Goal: Task Accomplishment & Management: Manage account settings

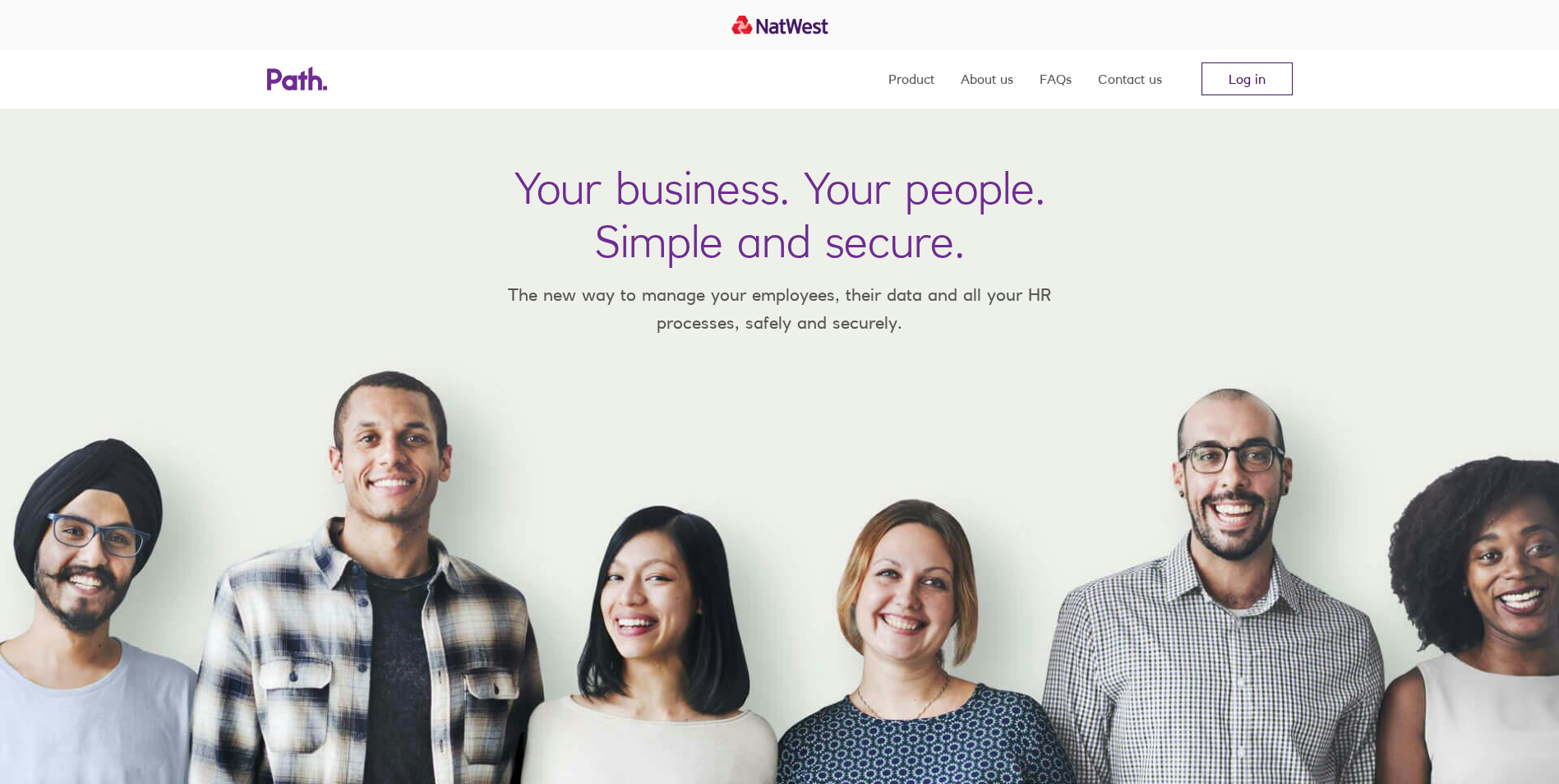
click at [1236, 80] on link "Log in" at bounding box center [1247, 79] width 91 height 33
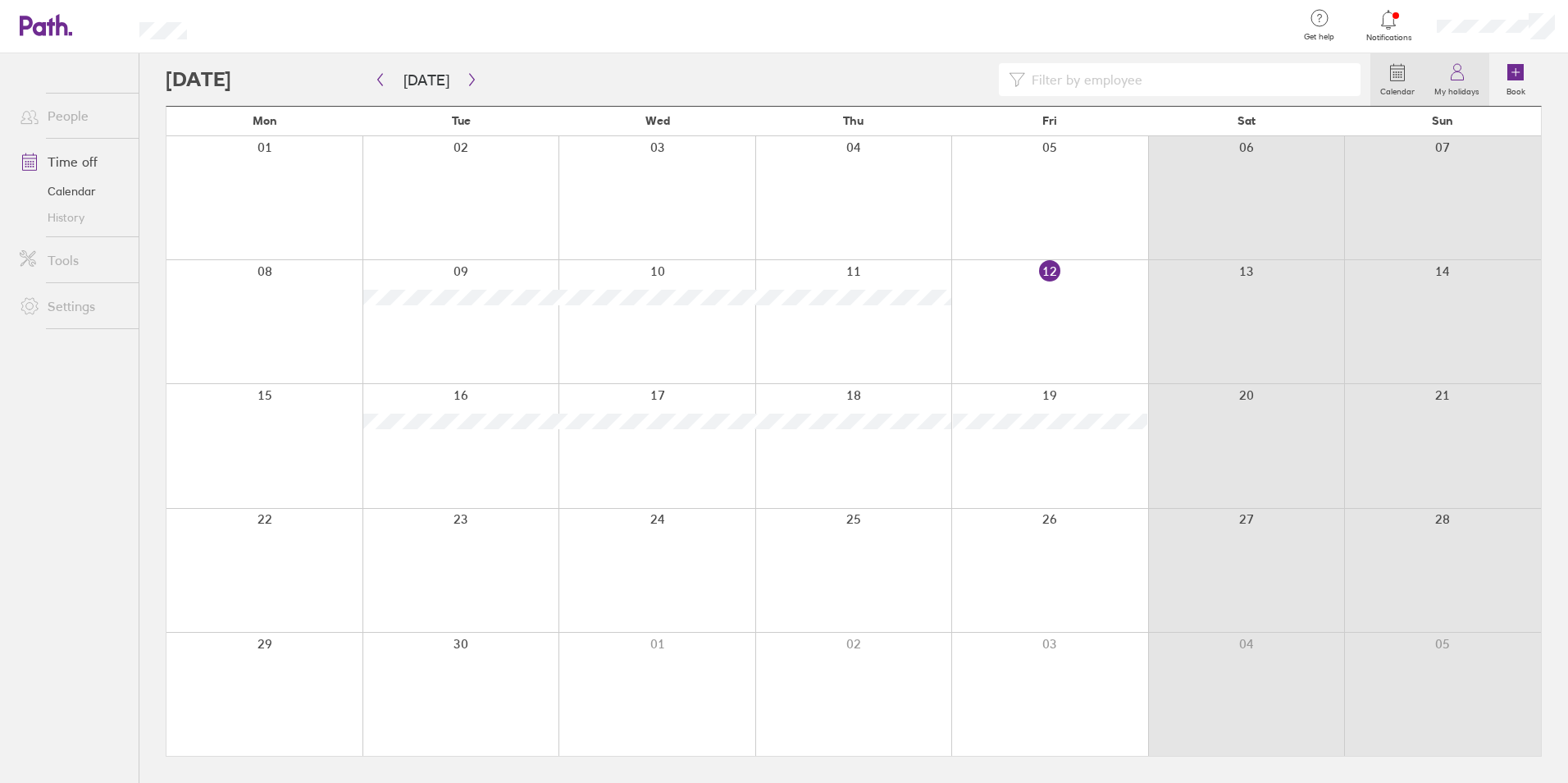
click at [1463, 80] on icon at bounding box center [1457, 76] width 13 height 8
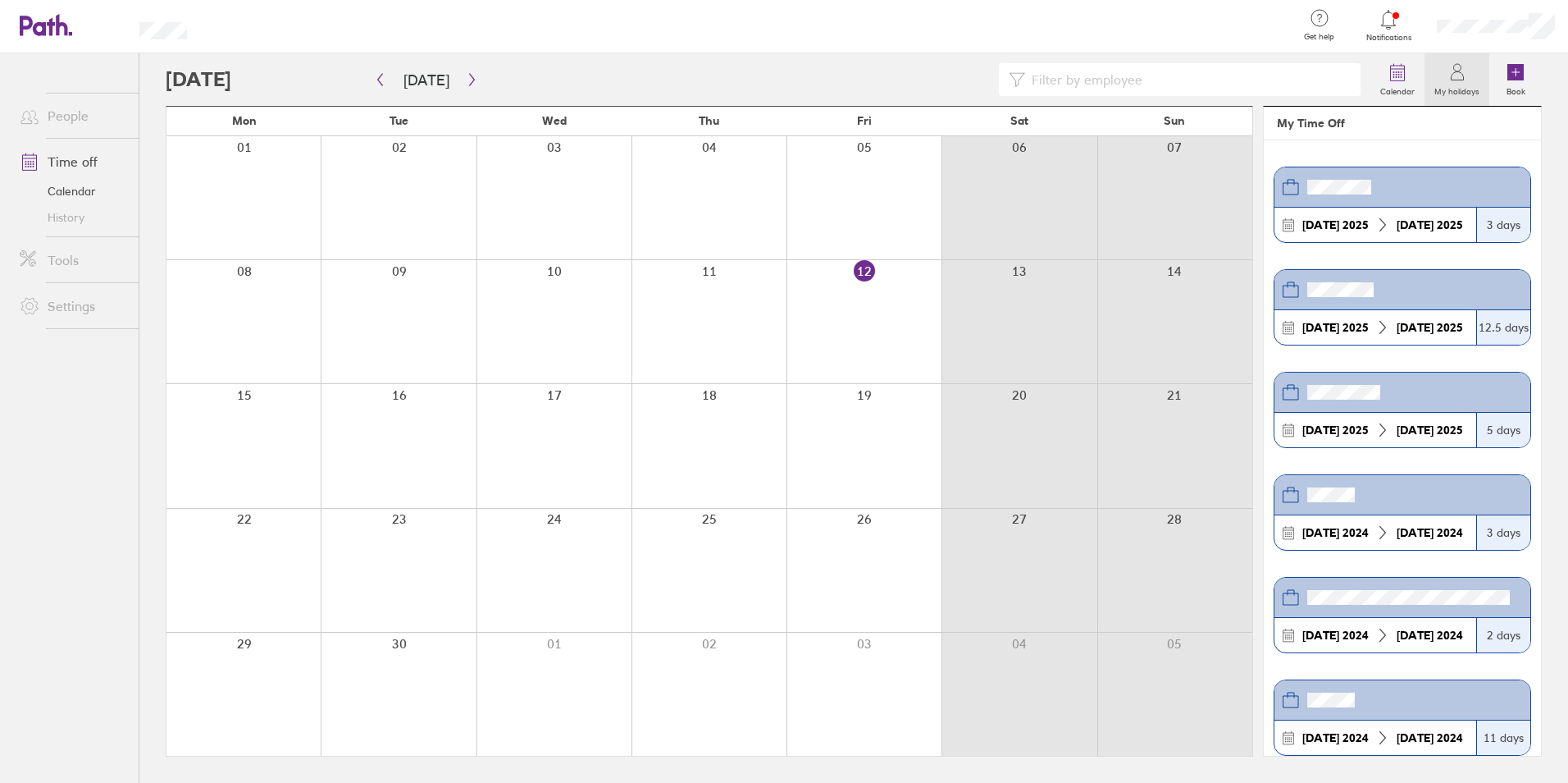
click at [856, 444] on div at bounding box center [864, 445] width 155 height 123
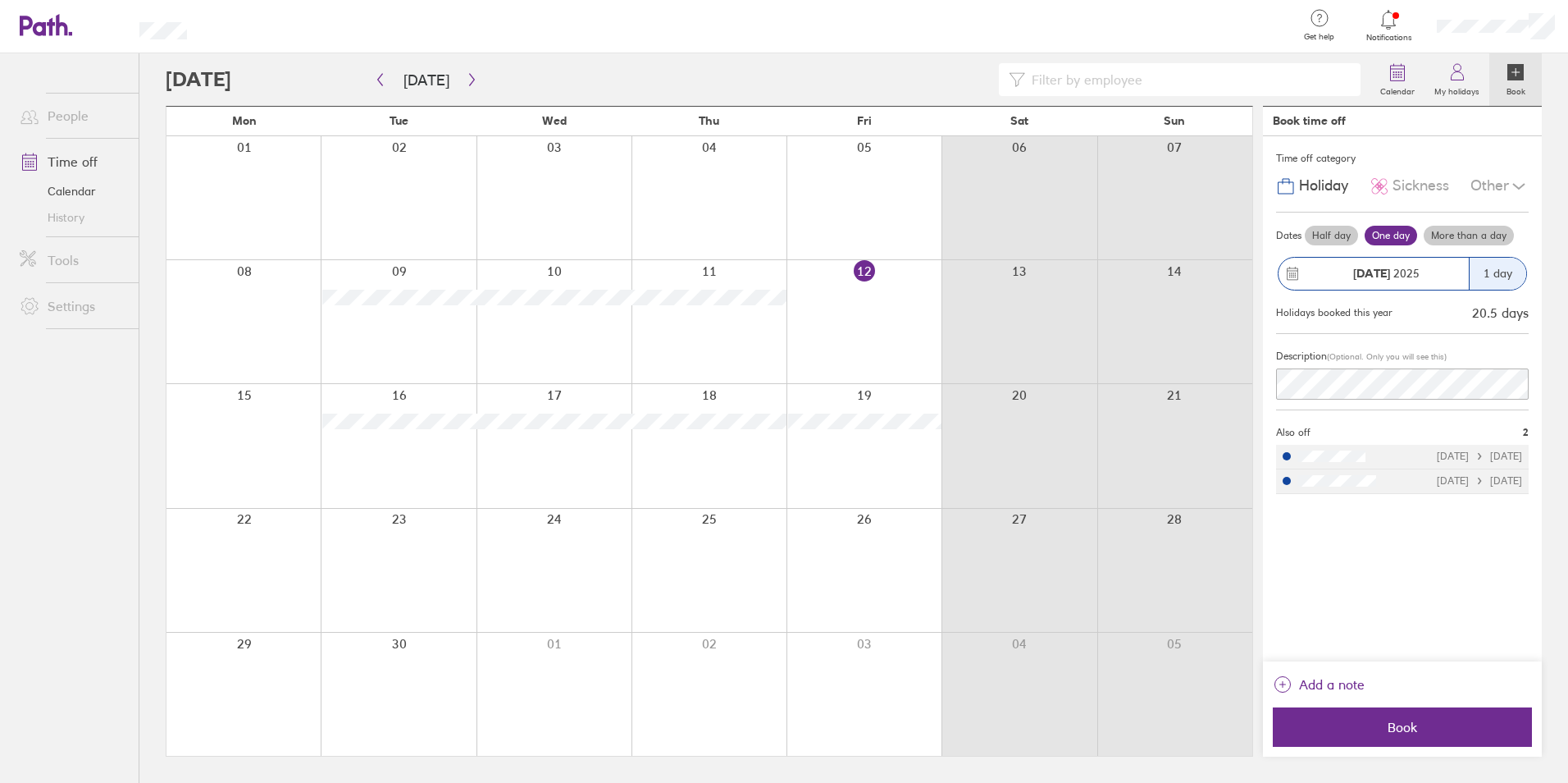
click at [1451, 239] on label "More than a day" at bounding box center [1469, 236] width 90 height 20
click at [0, 0] on input "More than a day" at bounding box center [0, 0] width 0 height 0
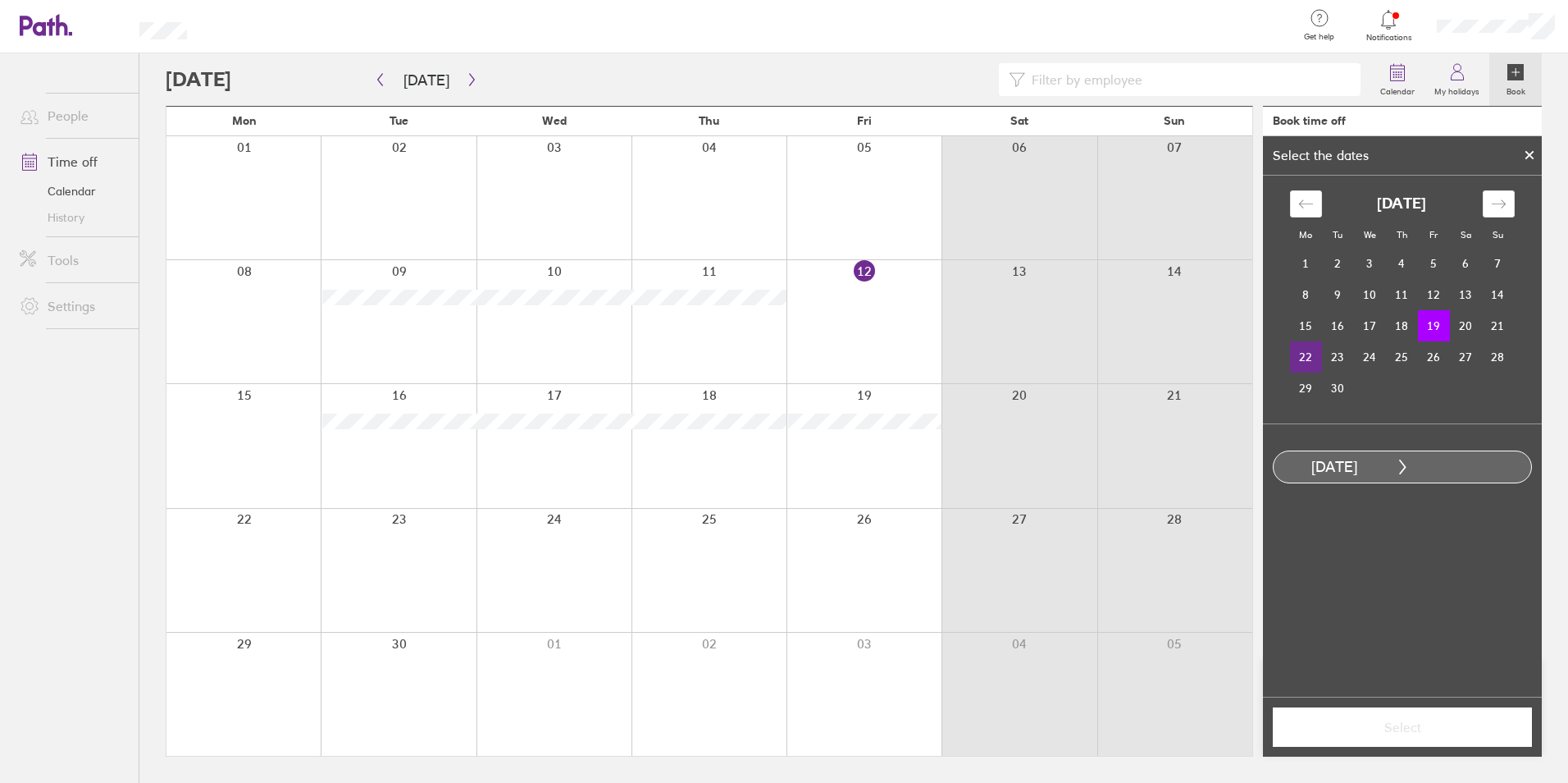
click at [1309, 360] on td "22" at bounding box center [1306, 356] width 32 height 31
click at [1407, 724] on span "Select" at bounding box center [1402, 727] width 236 height 15
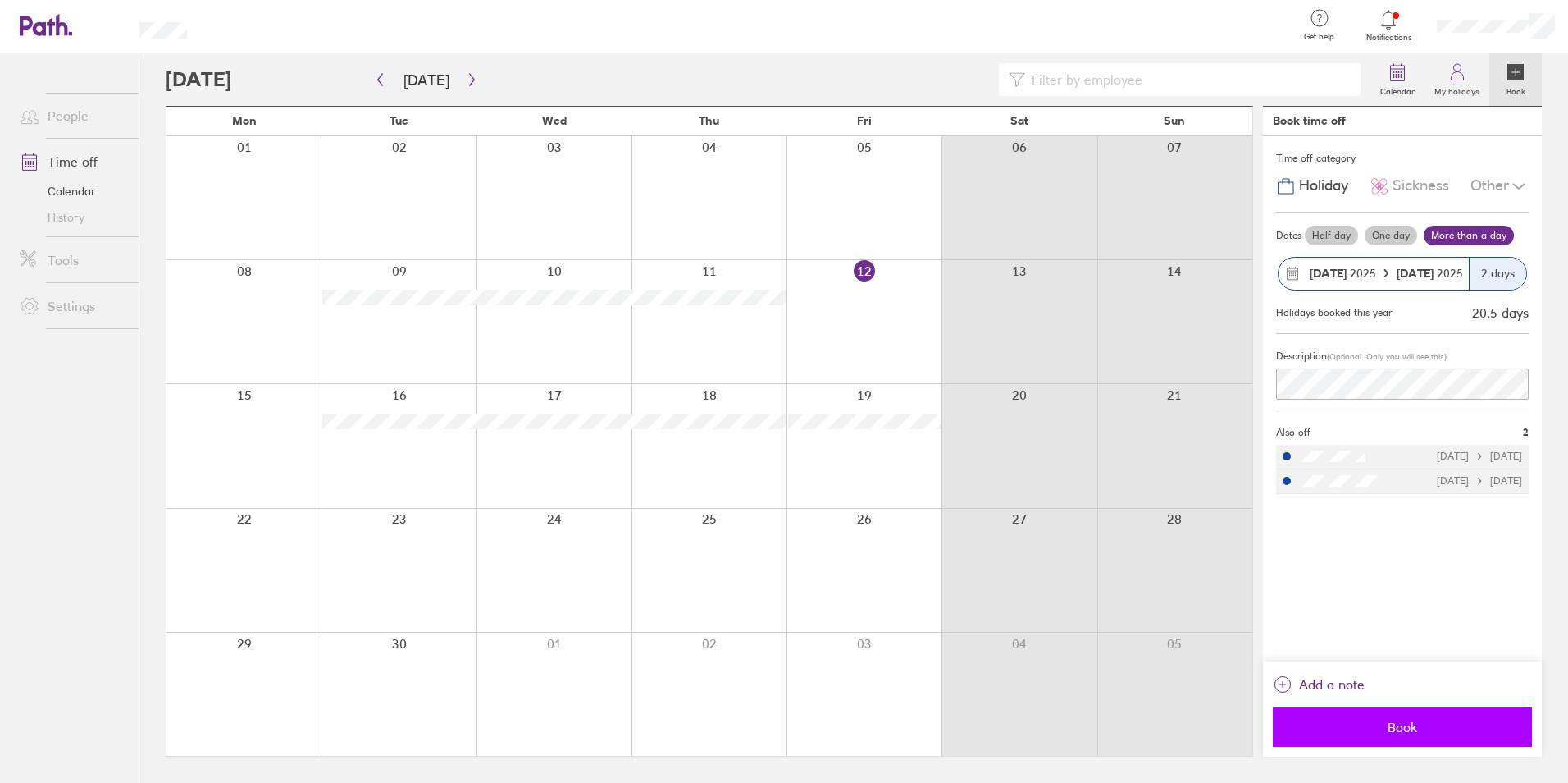
click at [1417, 725] on span "Book" at bounding box center [1402, 727] width 236 height 15
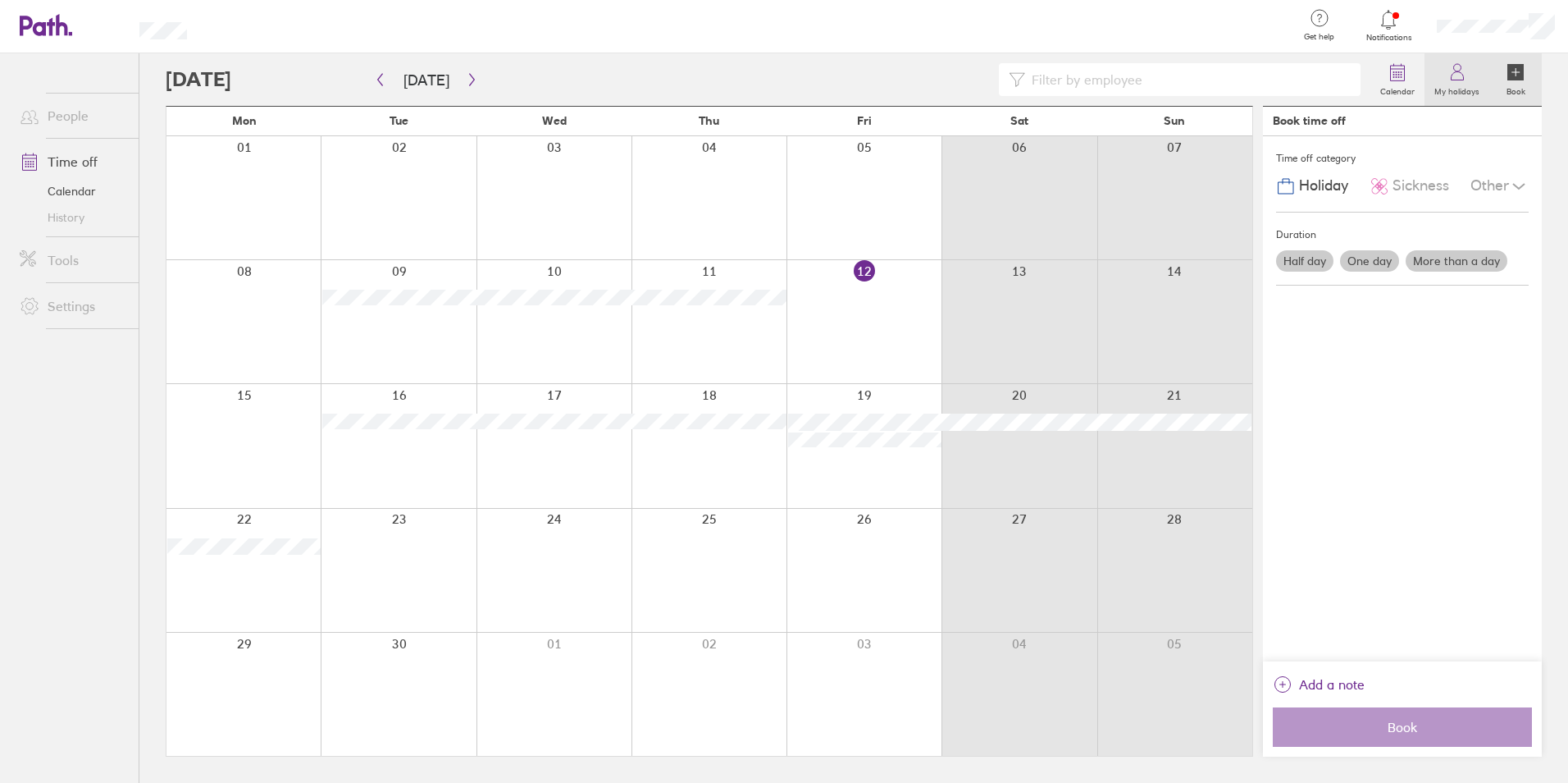
click at [1456, 91] on label "My holidays" at bounding box center [1457, 90] width 64 height 15
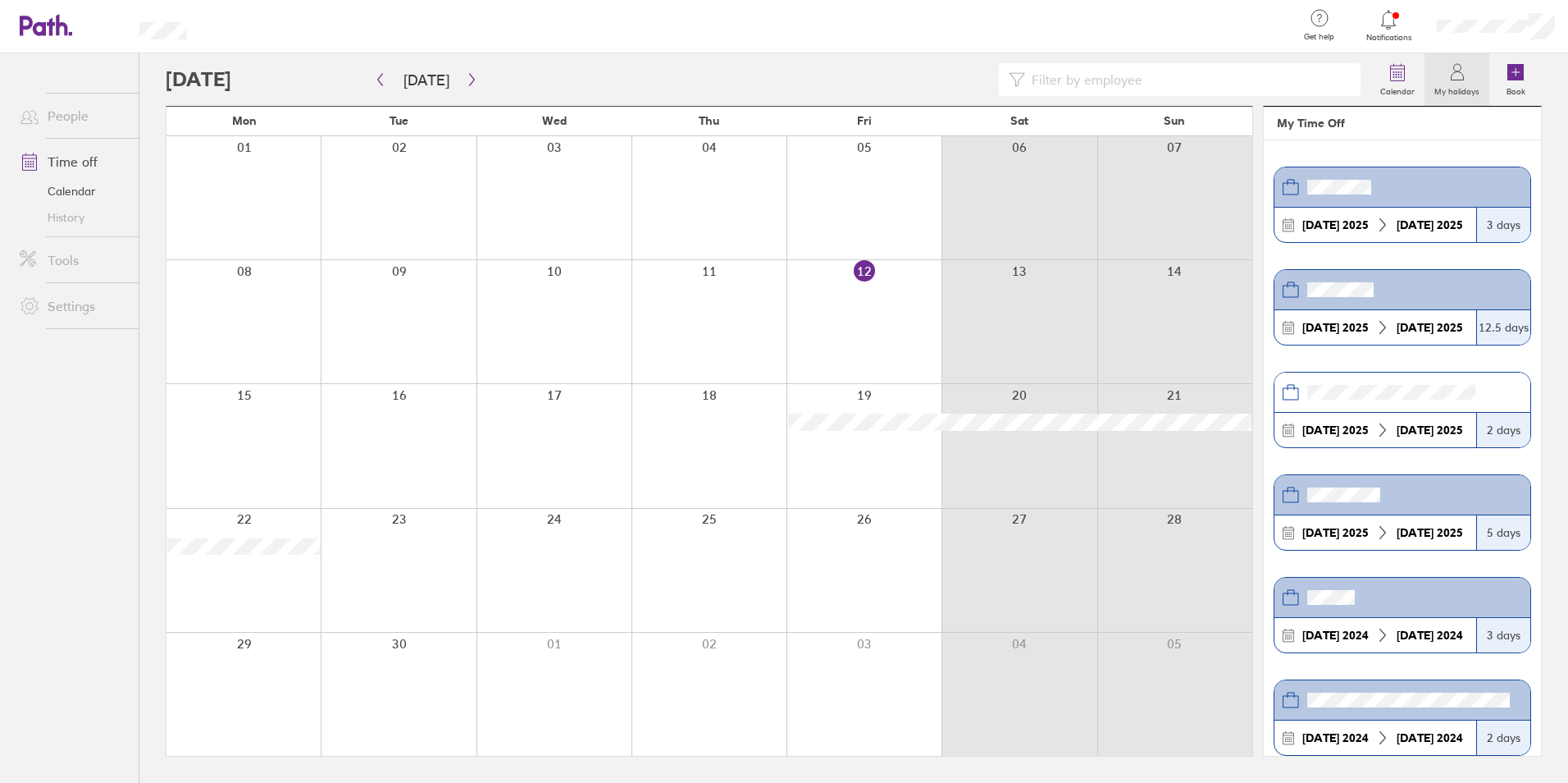
click at [1353, 325] on div "05 Nov 2025" at bounding box center [1336, 327] width 79 height 13
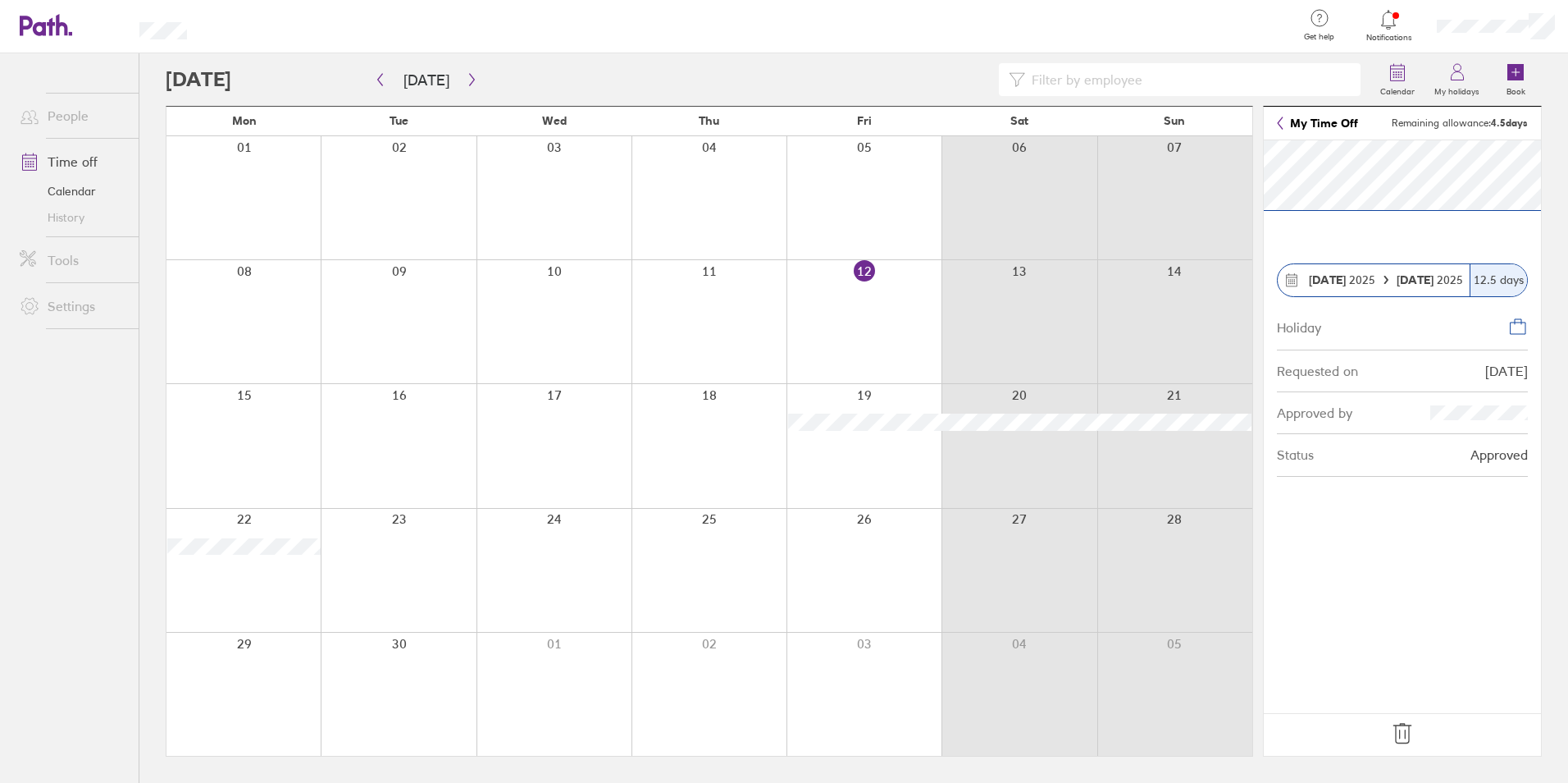
click at [1498, 283] on div "12.5 days" at bounding box center [1499, 280] width 58 height 32
click at [1315, 125] on link "My Time Off" at bounding box center [1317, 123] width 81 height 13
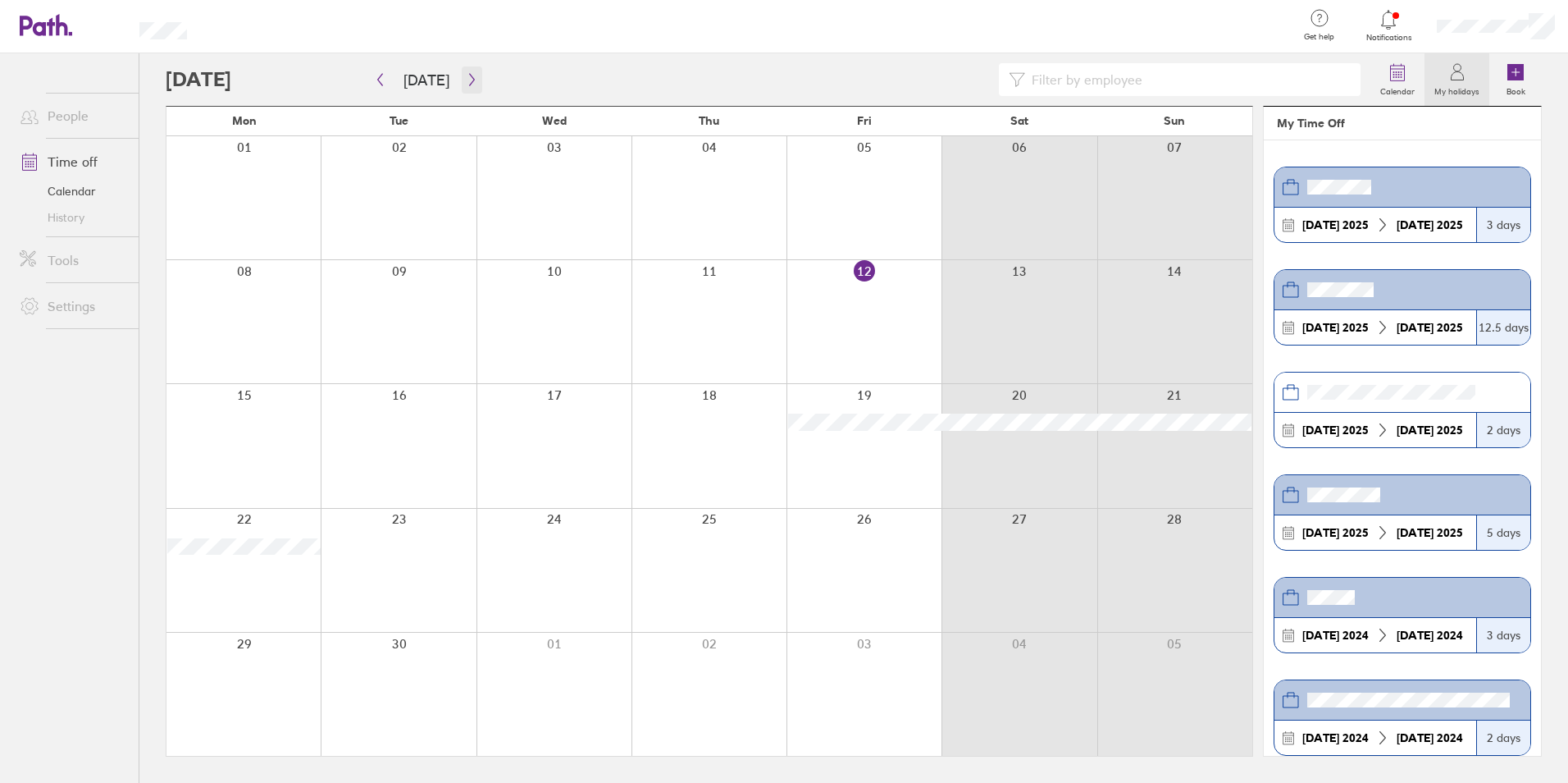
click at [469, 79] on icon "button" at bounding box center [472, 79] width 5 height 13
click at [467, 79] on icon "button" at bounding box center [472, 79] width 13 height 13
click at [584, 327] on div at bounding box center [554, 321] width 155 height 123
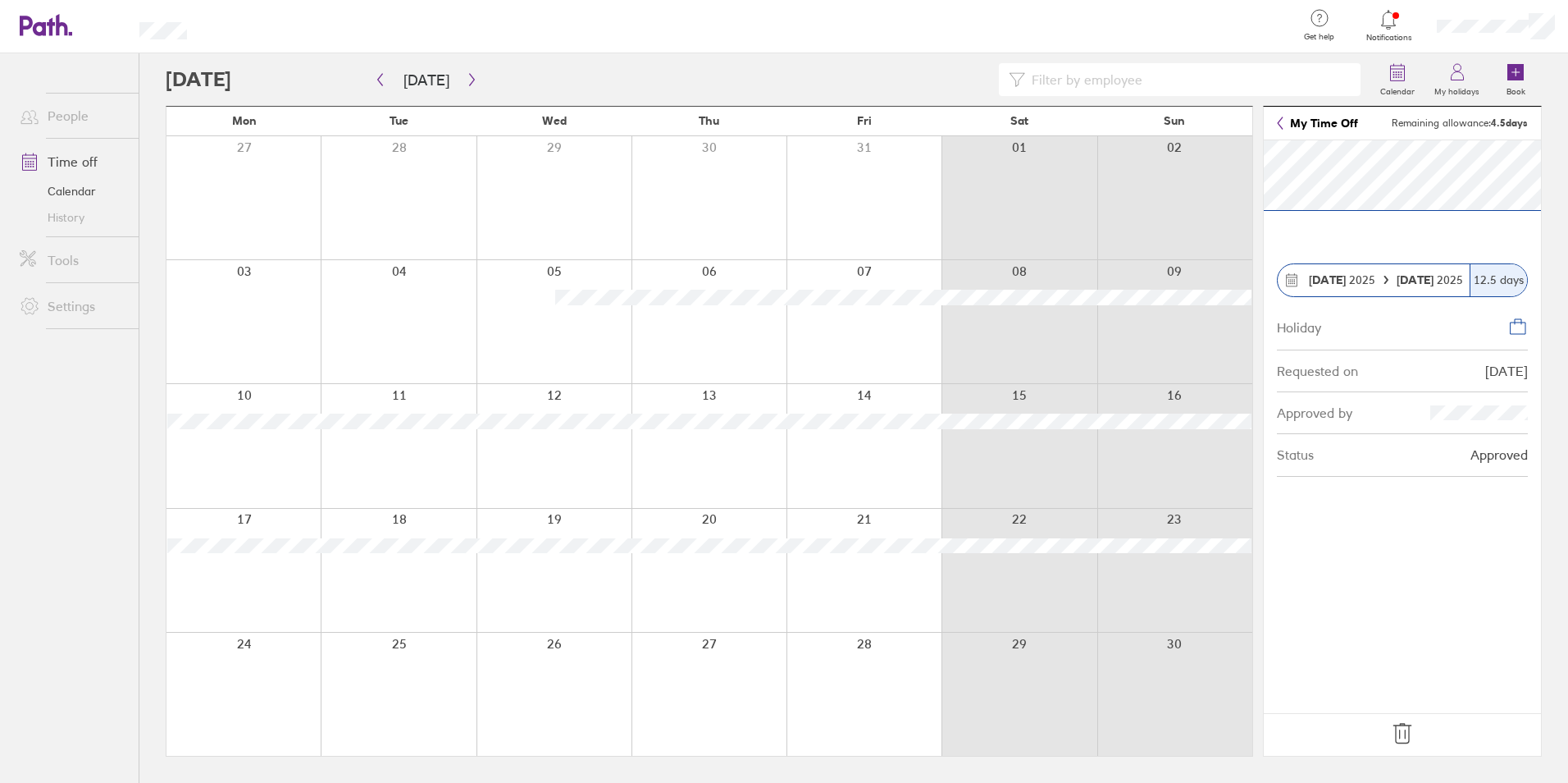
click at [577, 341] on div at bounding box center [554, 321] width 155 height 123
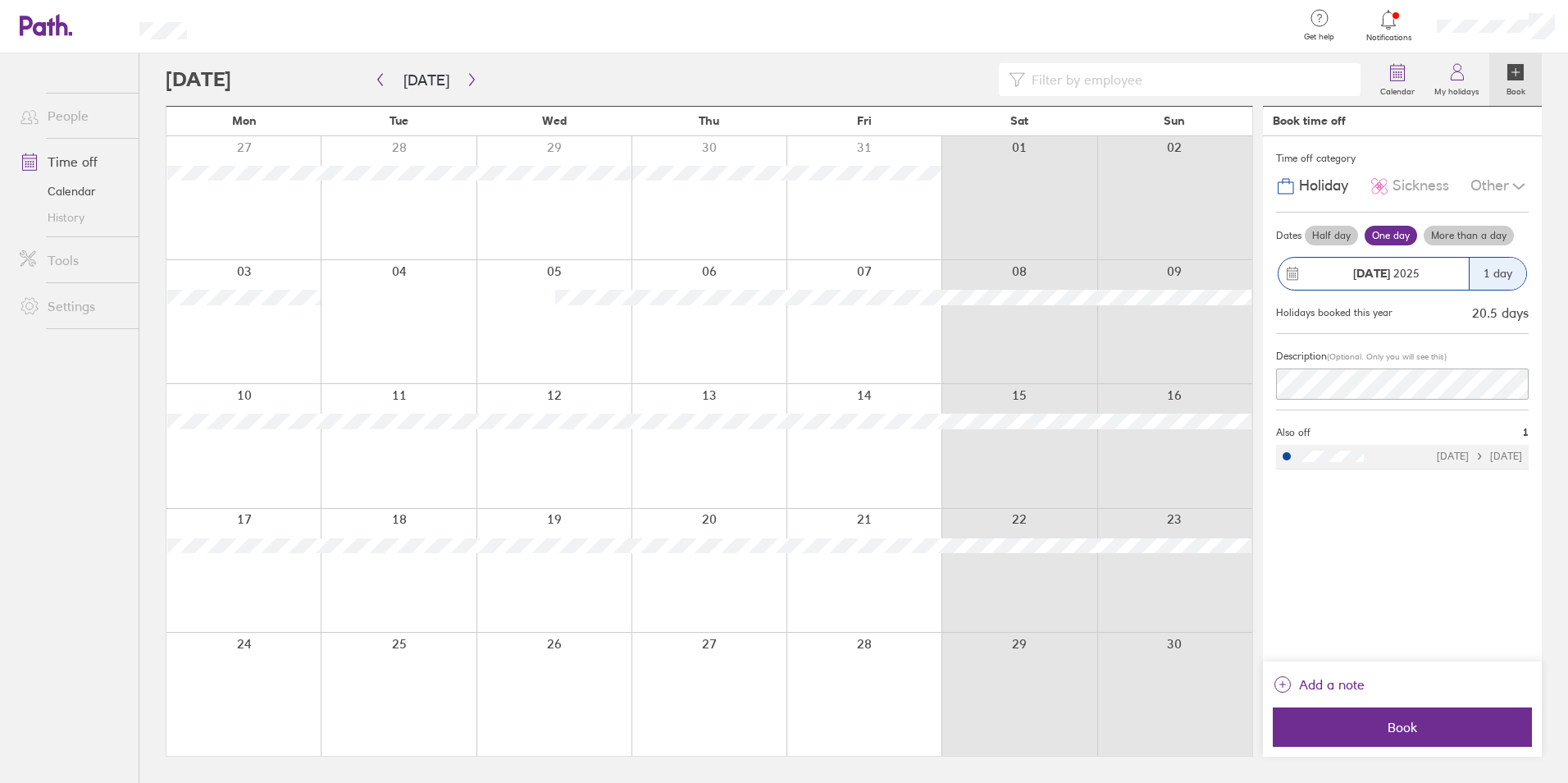
click at [1387, 26] on icon at bounding box center [1389, 20] width 20 height 20
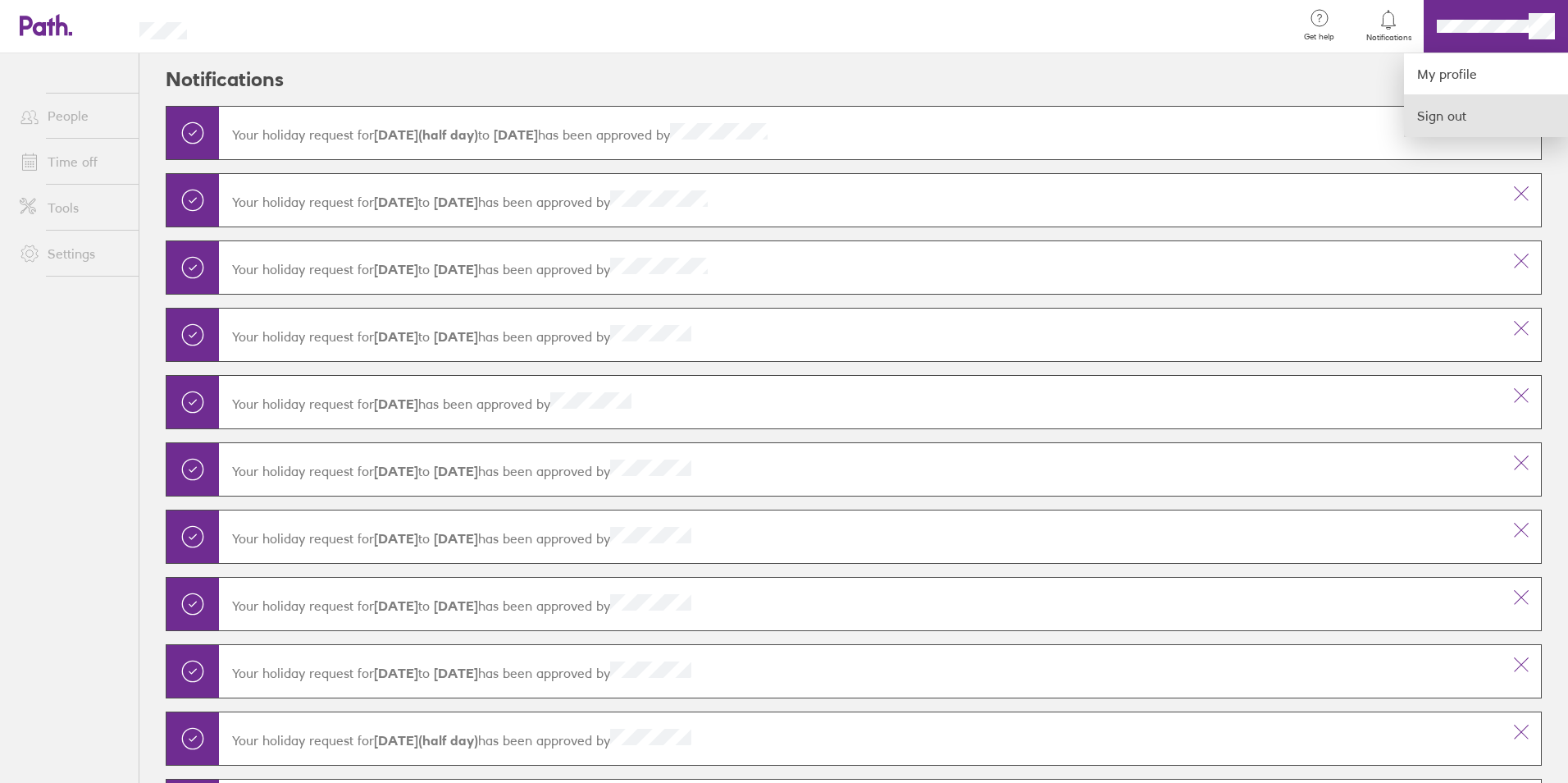
click at [1445, 110] on link "Sign out" at bounding box center [1486, 115] width 164 height 41
